Goal: Task Accomplishment & Management: Use online tool/utility

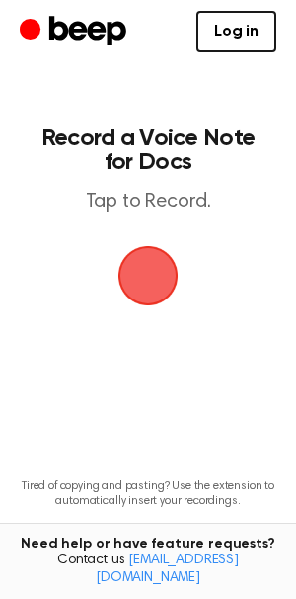
click at [152, 281] on span "button" at bounding box center [149, 276] width 64 height 64
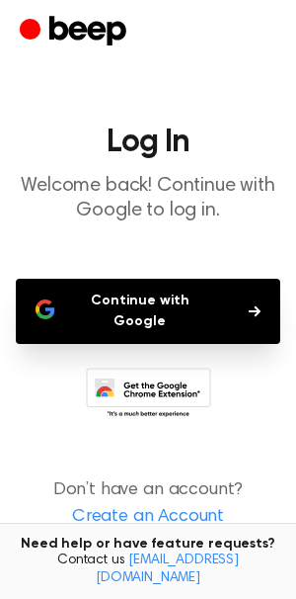
click at [170, 309] on button "Continue with Google" at bounding box center [148, 311] width 265 height 65
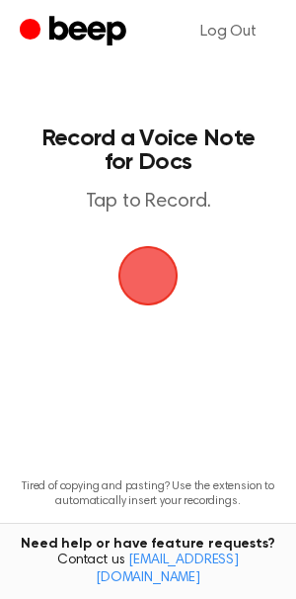
click at [151, 280] on span "button" at bounding box center [148, 275] width 111 height 111
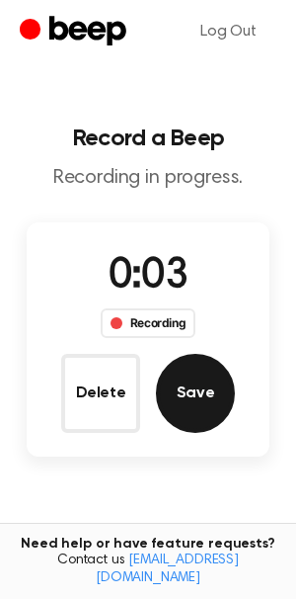
click at [189, 403] on button "Save" at bounding box center [195, 393] width 79 height 79
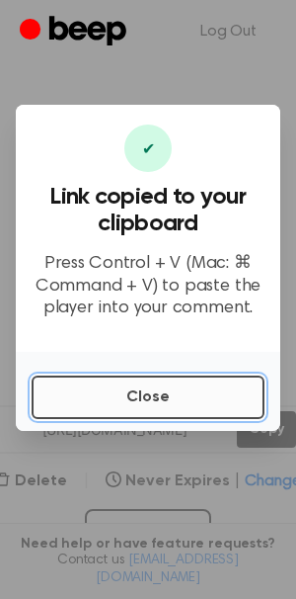
click at [125, 392] on button "Close" at bounding box center [148, 396] width 233 height 43
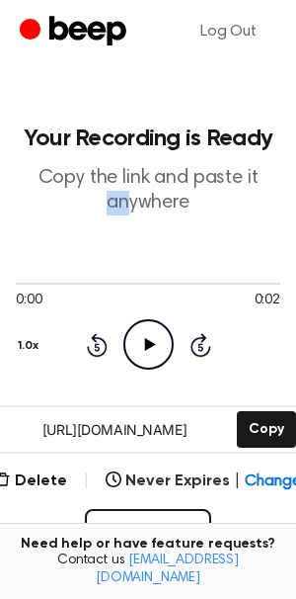
drag, startPoint x: 129, startPoint y: 202, endPoint x: 49, endPoint y: 208, distance: 80.3
click at [49, 207] on p "Copy the link and paste it anywhere" at bounding box center [148, 190] width 265 height 49
click at [121, 214] on p "Copy the link and paste it anywhere" at bounding box center [148, 190] width 265 height 49
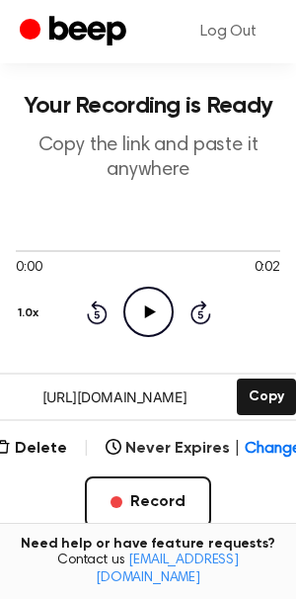
scroll to position [34, 0]
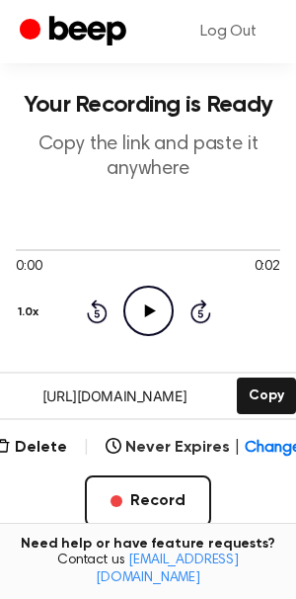
click at [137, 296] on icon "Play Audio" at bounding box center [148, 310] width 50 height 50
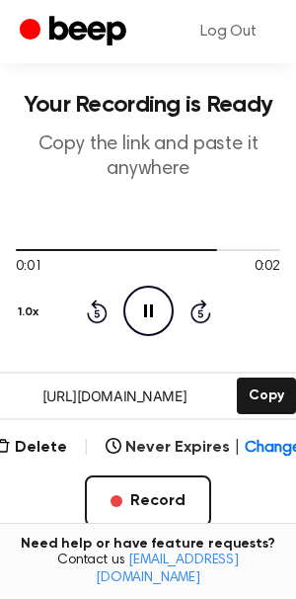
click at [142, 303] on icon "Pause Audio" at bounding box center [148, 310] width 50 height 50
